Goal: Navigation & Orientation: Find specific page/section

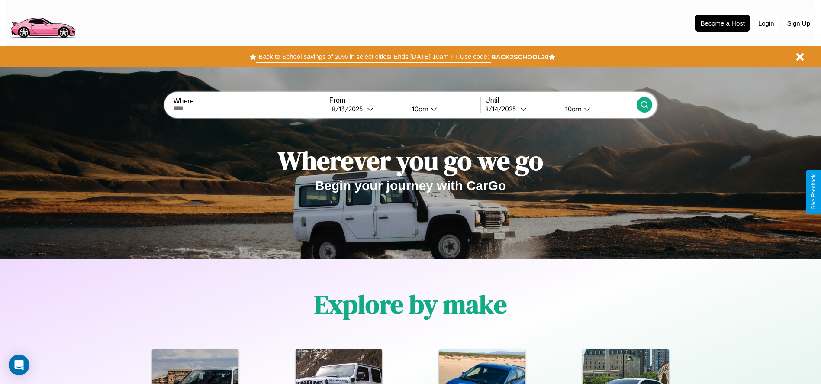
click at [374, 57] on button "Back to School savings of 20% in select cities! Ends [DATE] 10am PT. Use code:" at bounding box center [373, 57] width 235 height 12
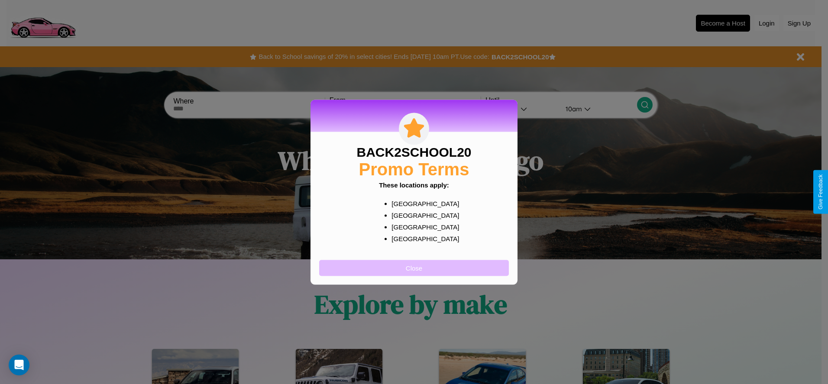
click at [414, 268] on button "Close" at bounding box center [414, 268] width 190 height 16
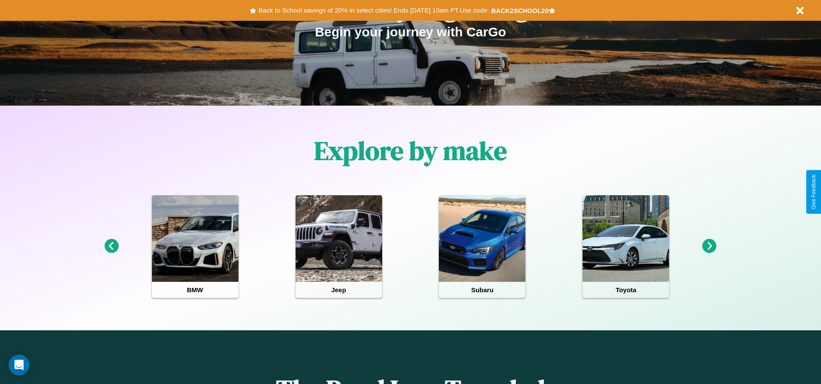
scroll to position [180, 0]
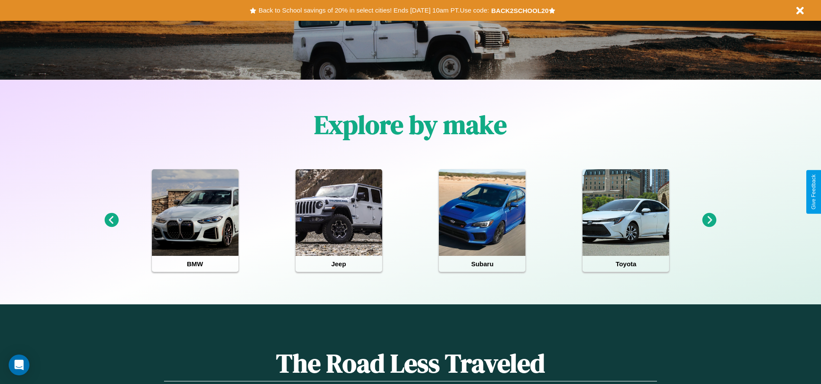
click at [111, 220] on icon at bounding box center [111, 220] width 14 height 14
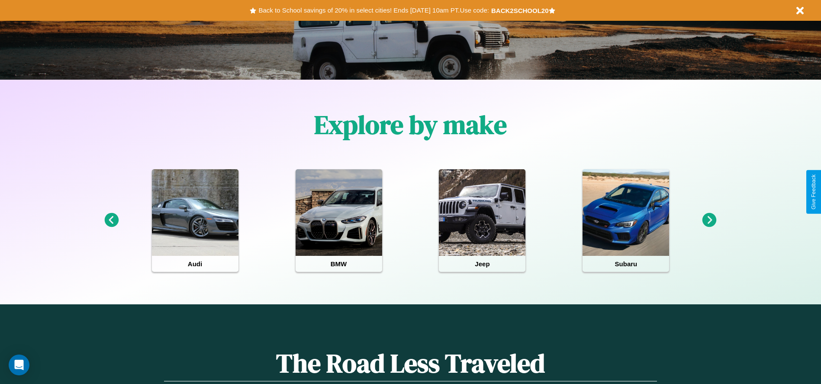
click at [710, 220] on icon at bounding box center [710, 220] width 14 height 14
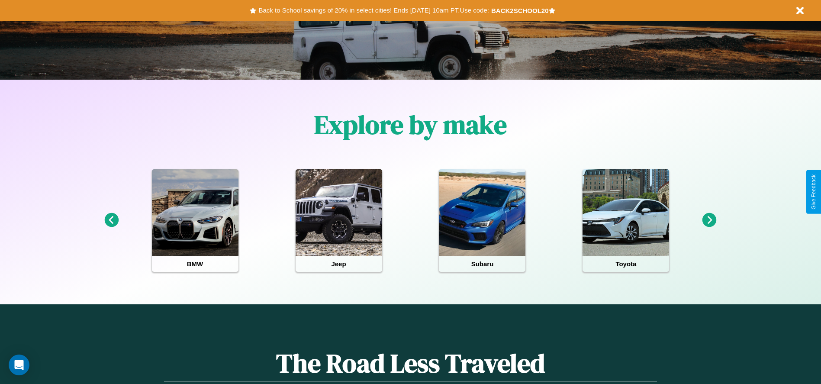
click at [710, 220] on icon at bounding box center [710, 220] width 14 height 14
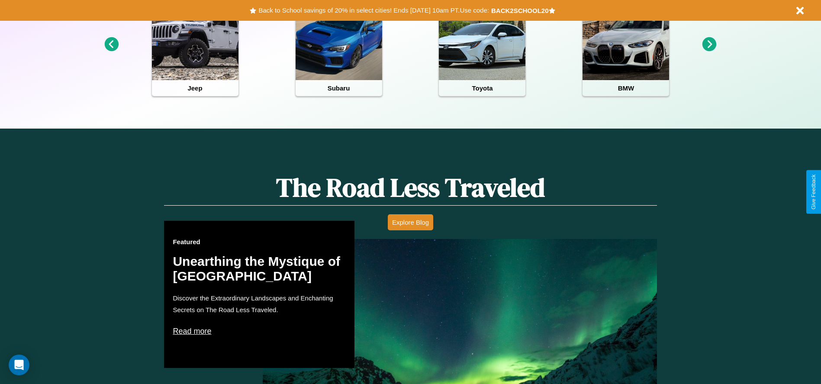
scroll to position [386, 0]
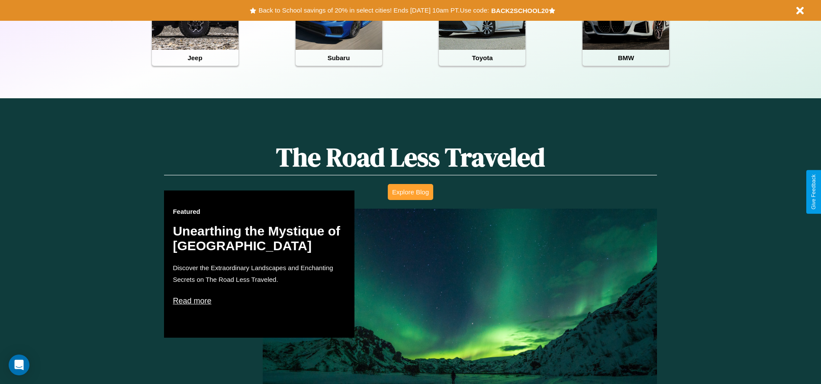
click at [410, 192] on button "Explore Blog" at bounding box center [410, 192] width 45 height 16
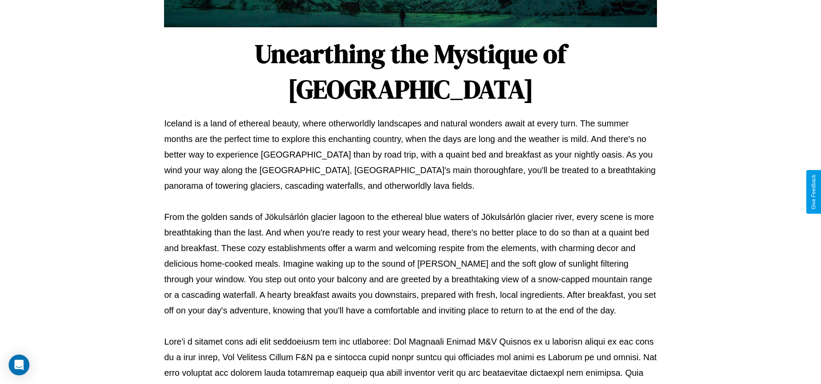
scroll to position [287, 0]
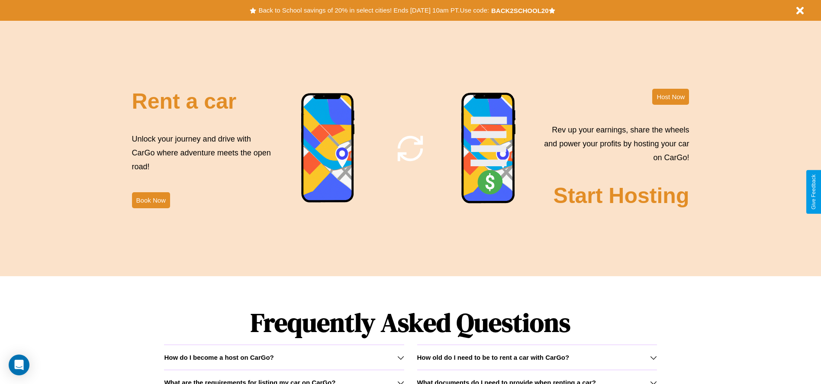
scroll to position [1047, 0]
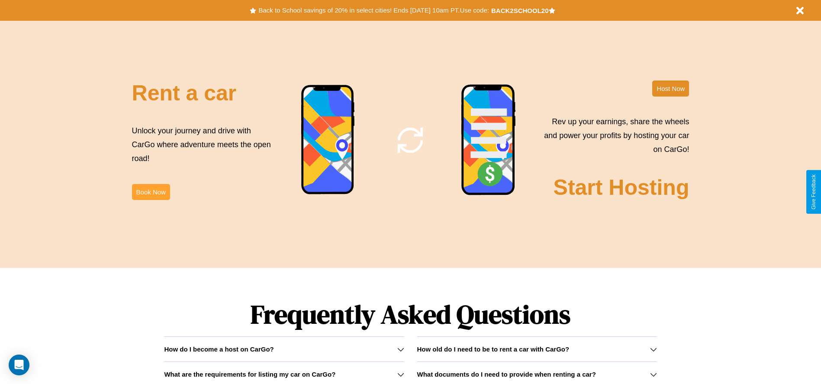
click at [151, 192] on button "Book Now" at bounding box center [151, 192] width 38 height 16
